Goal: Task Accomplishment & Management: Use online tool/utility

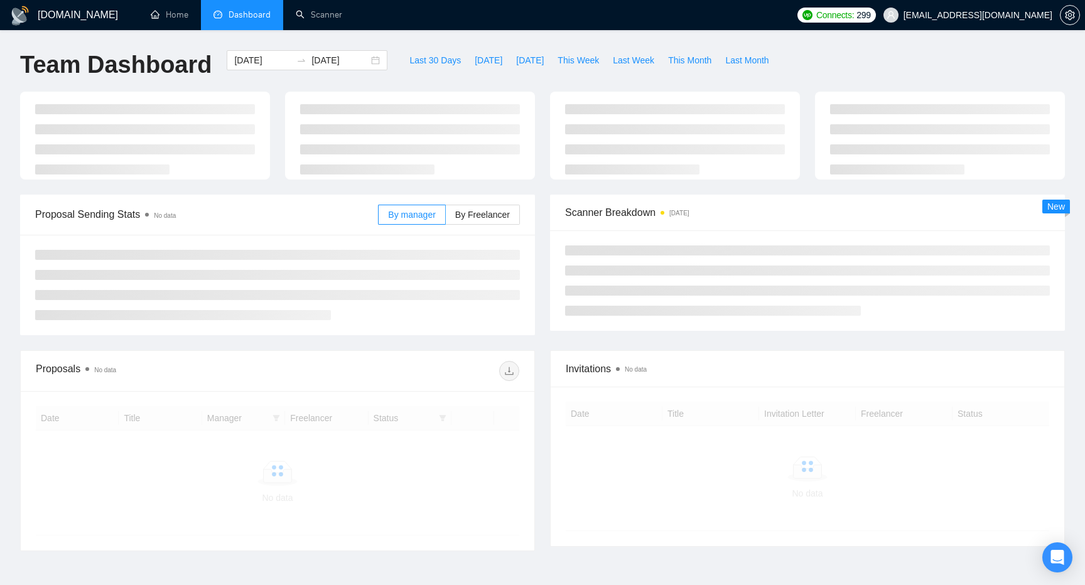
click at [121, 140] on ul at bounding box center [145, 139] width 220 height 70
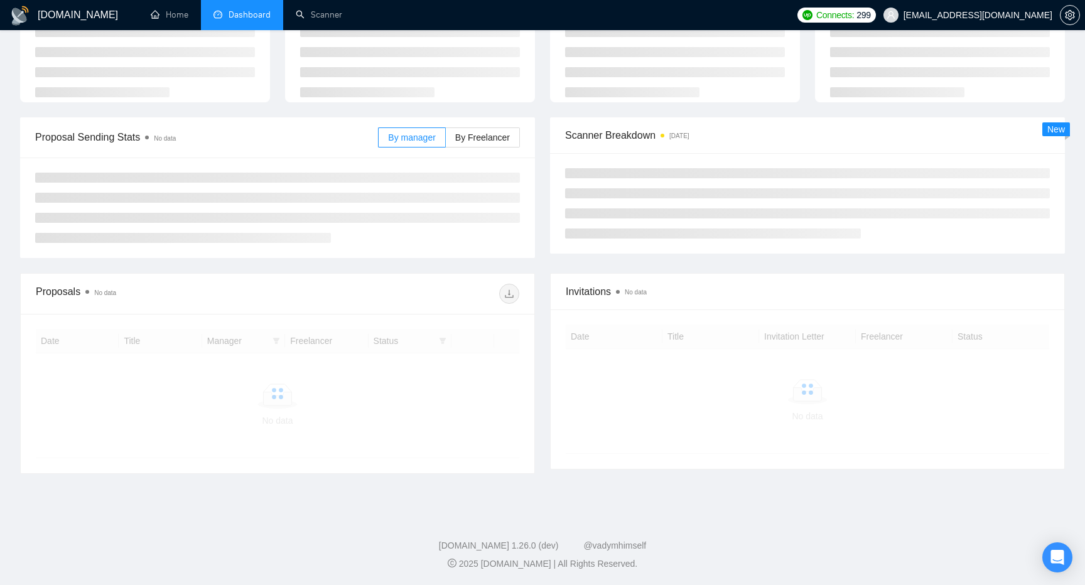
click at [240, 21] on li "Dashboard" at bounding box center [242, 15] width 82 height 30
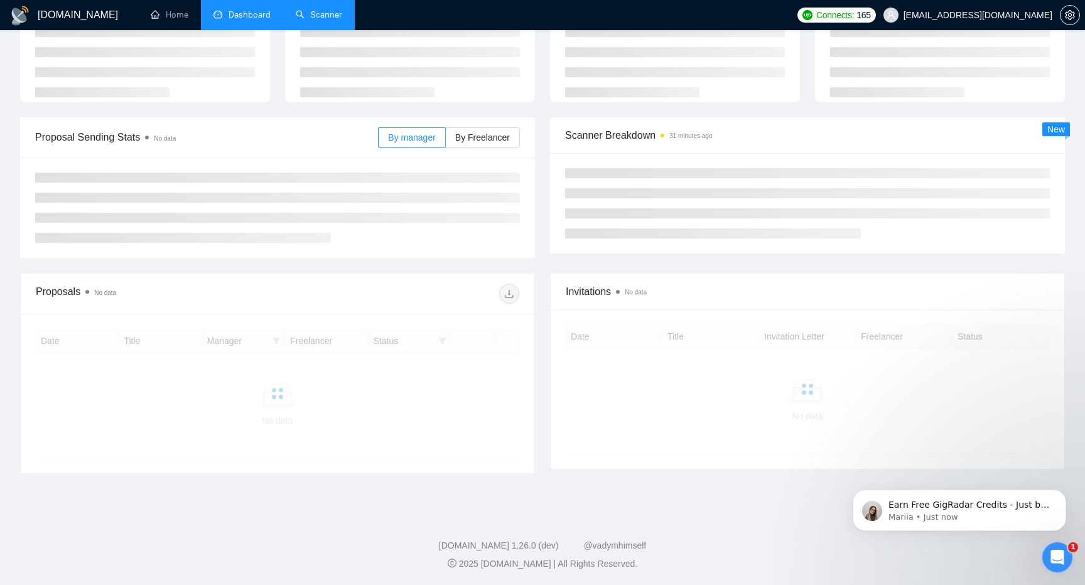
scroll to position [0, 0]
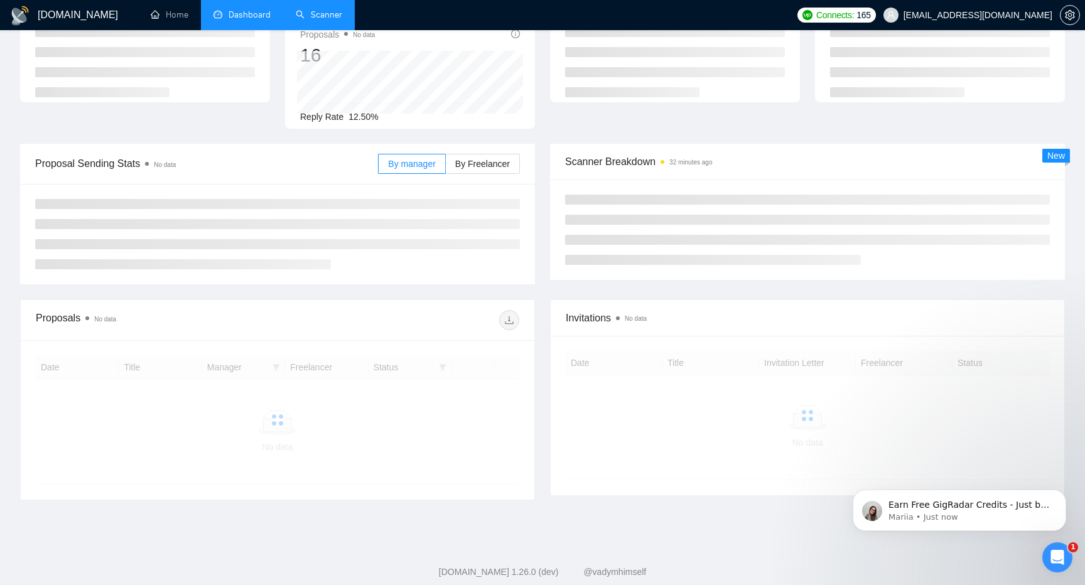
click at [321, 10] on link "Scanner" at bounding box center [319, 14] width 46 height 11
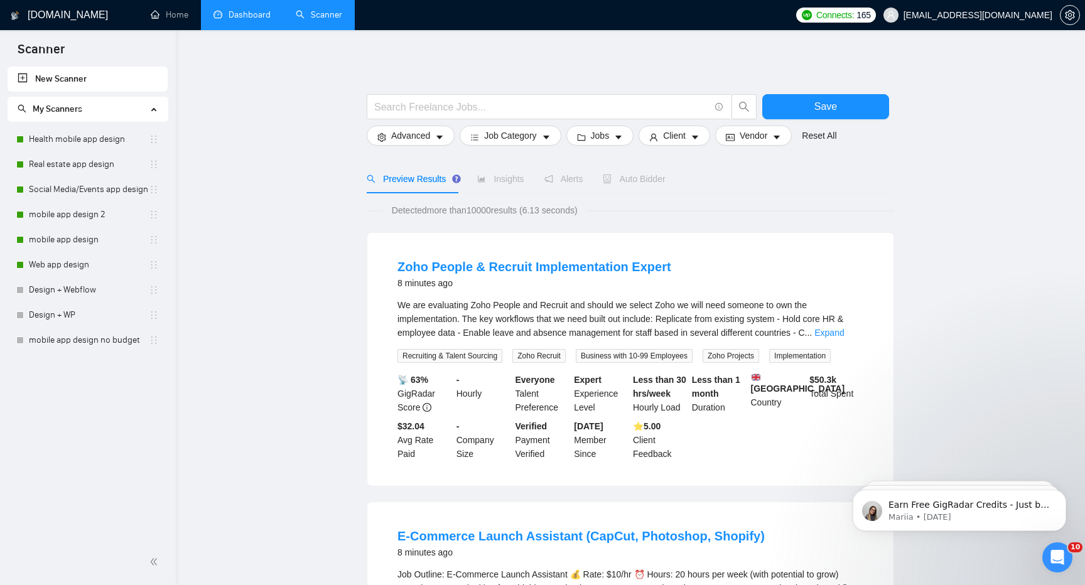
click at [245, 16] on link "Dashboard" at bounding box center [241, 14] width 57 height 11
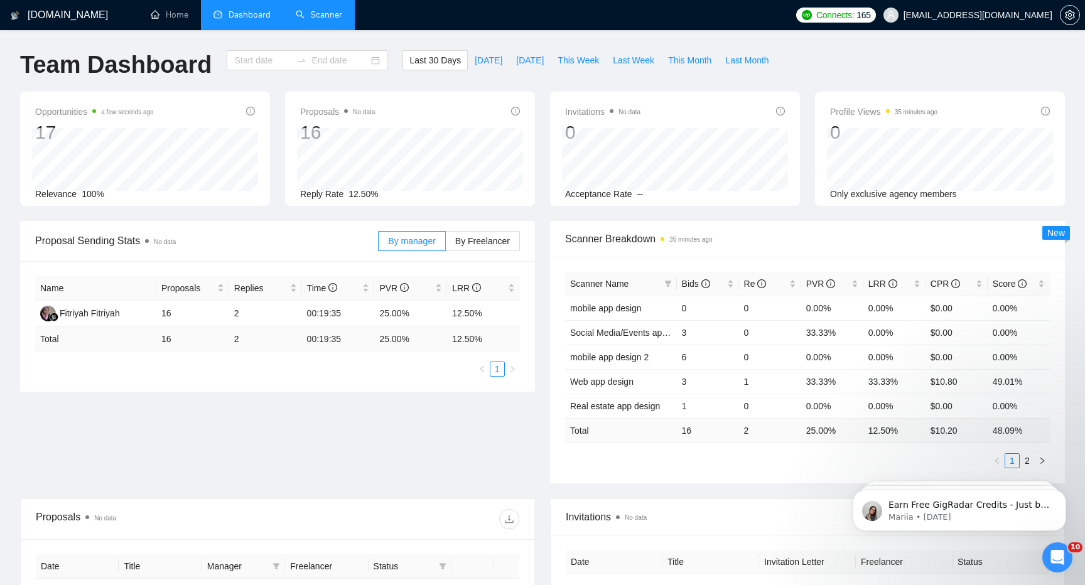
type input "[DATE]"
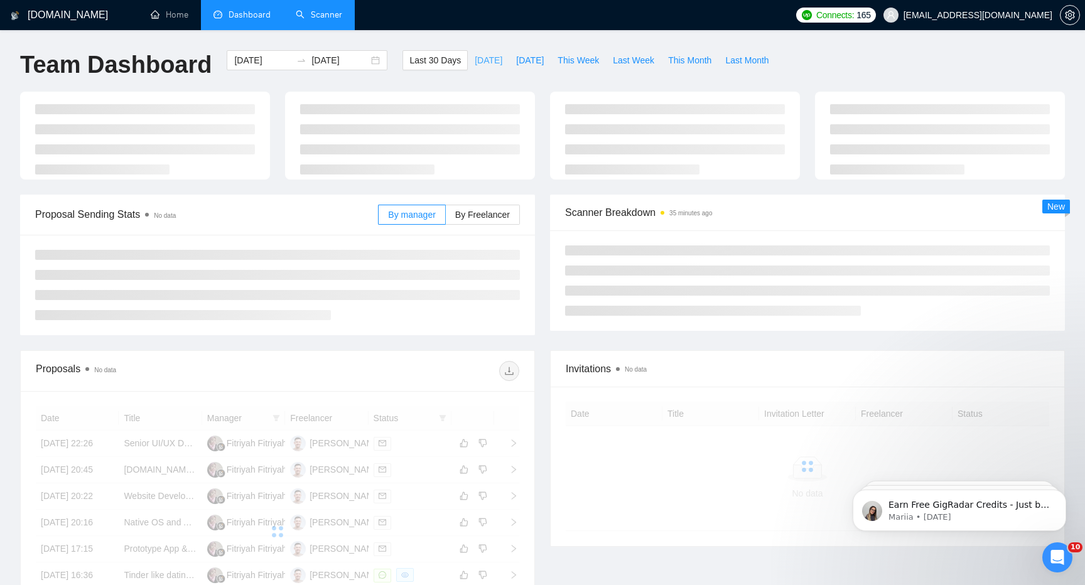
click at [484, 64] on span "[DATE]" at bounding box center [489, 60] width 28 height 14
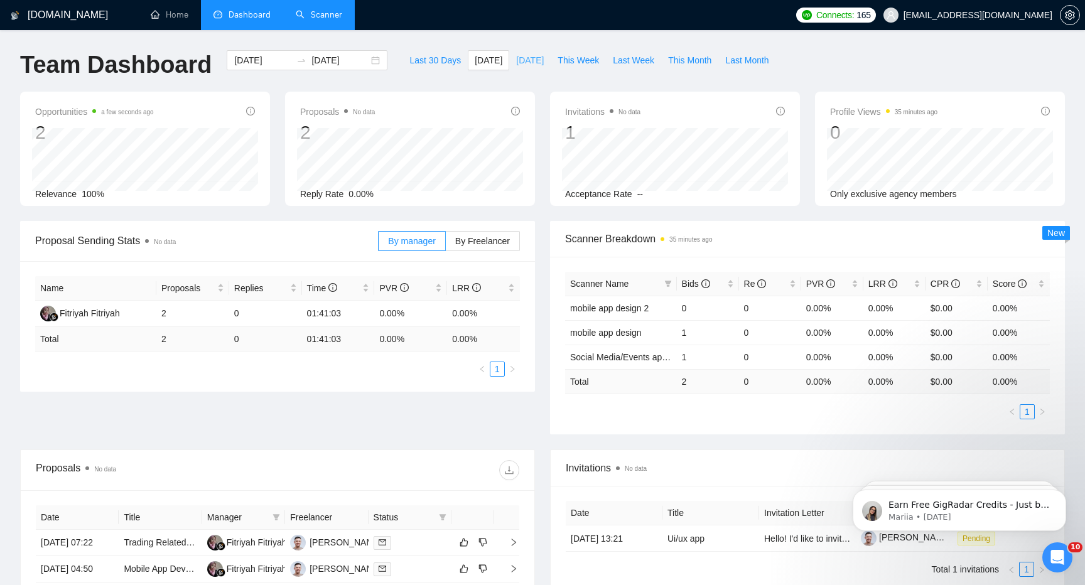
click at [528, 60] on span "[DATE]" at bounding box center [530, 60] width 28 height 14
type input "[DATE]"
